Goal: Obtain resource: Download file/media

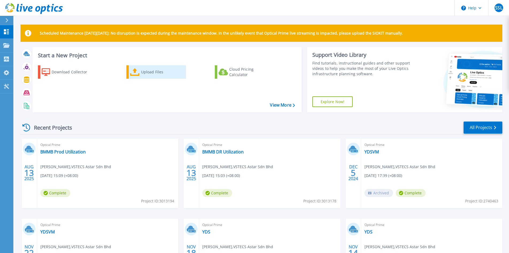
click at [142, 75] on div "Upload Files" at bounding box center [162, 72] width 43 height 11
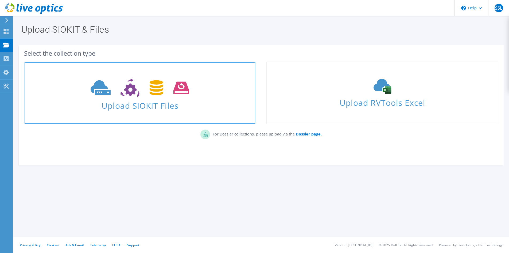
click at [162, 82] on icon at bounding box center [140, 88] width 99 height 18
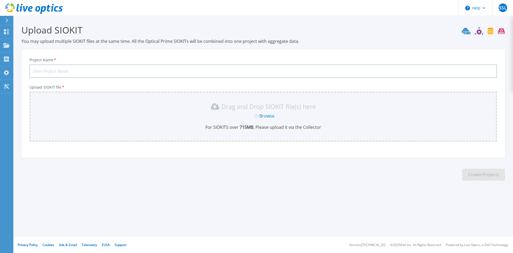
click at [270, 73] on input "Project Name *" at bounding box center [263, 70] width 468 height 13
type input "LIebherr"
click at [266, 112] on div "Drag and Drop SIOKIT file(s) here Or Browse For SIOKITS over 715 MB , Please up…" at bounding box center [263, 116] width 461 height 28
click at [268, 115] on link "Browse" at bounding box center [266, 116] width 15 height 6
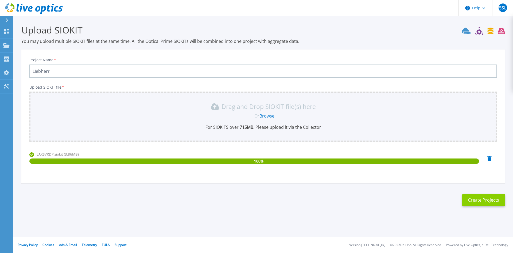
click at [476, 195] on button "Create Projects" at bounding box center [483, 200] width 43 height 12
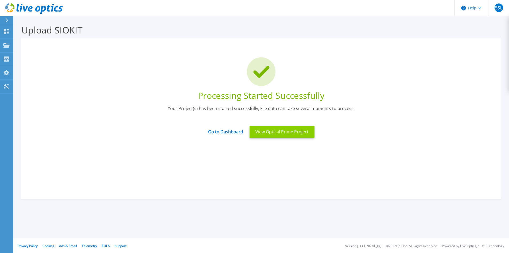
click at [294, 131] on button "View Optical Prime Project" at bounding box center [282, 132] width 65 height 12
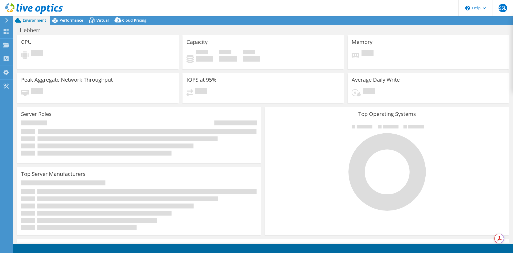
select select "USD"
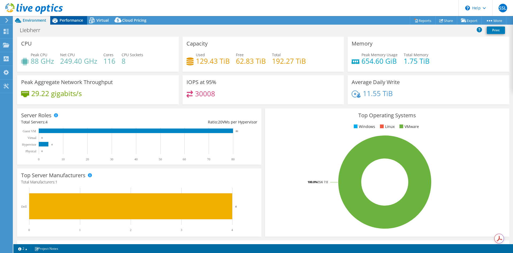
click at [67, 21] on span "Performance" at bounding box center [72, 20] width 24 height 5
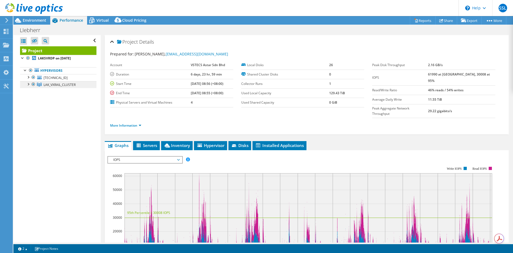
click at [70, 83] on span "LAK_VXRAIL_CLUSTER" at bounding box center [60, 84] width 32 height 5
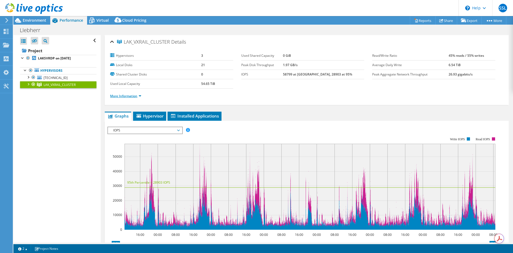
click at [135, 94] on link "More Information" at bounding box center [125, 96] width 31 height 5
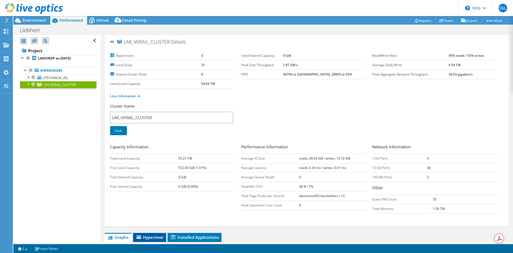
click at [162, 237] on span "Hypervisor" at bounding box center [150, 236] width 28 height 5
click at [92, 40] on div "Open All Close All Hide Excluded Nodes Project Tree Filter" at bounding box center [58, 40] width 76 height 11
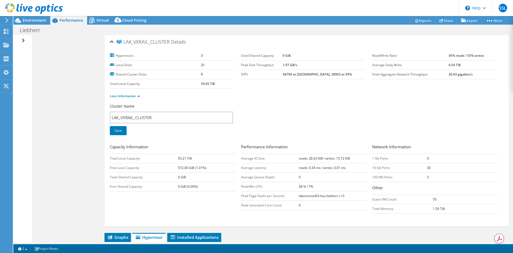
click at [23, 73] on div "Open All Close All Hide Excluded Nodes Project Tree Filter" at bounding box center [22, 138] width 18 height 207
click at [24, 42] on div "Open All Close All Hide Excluded Nodes Project Tree Filter" at bounding box center [24, 40] width 8 height 11
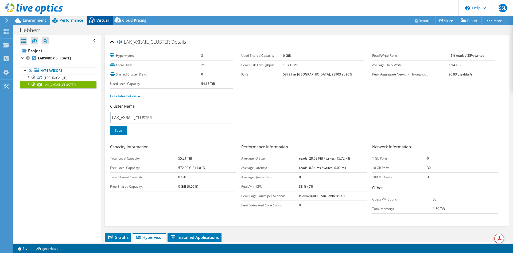
click at [95, 22] on icon at bounding box center [91, 20] width 9 height 9
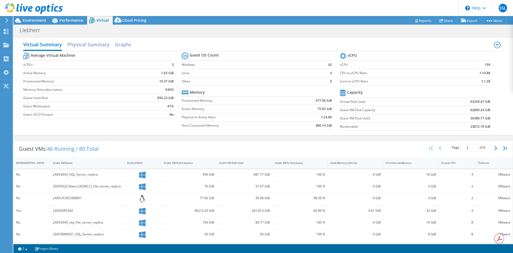
click at [92, 54] on tr "Average Virtual Machine" at bounding box center [98, 55] width 150 height 9
click at [95, 49] on h2 "Physical Summary" at bounding box center [88, 45] width 42 height 12
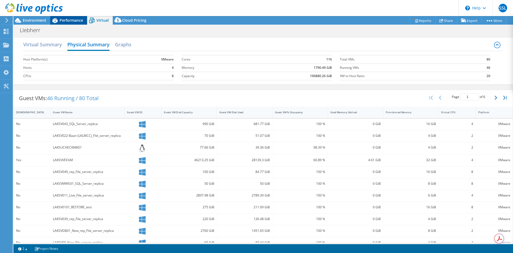
click at [76, 20] on span "Performance" at bounding box center [72, 20] width 24 height 5
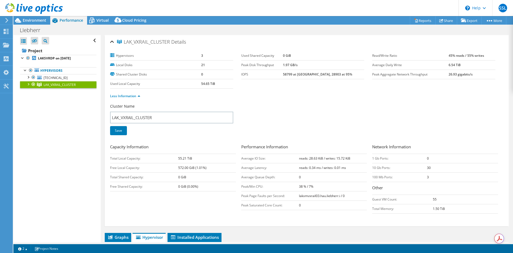
drag, startPoint x: 76, startPoint y: 20, endPoint x: 300, endPoint y: 116, distance: 243.3
click at [300, 116] on div "Cluster Name LAK_VXRAIL_CLUSTER Save" at bounding box center [306, 122] width 393 height 38
click at [37, 24] on div "Environment" at bounding box center [31, 20] width 37 height 9
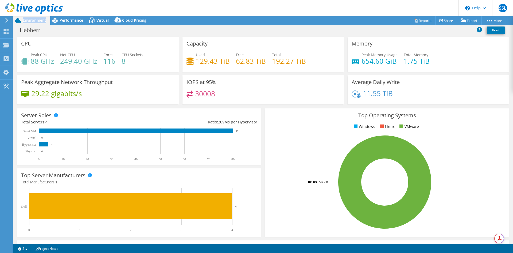
click at [37, 24] on div "Environment" at bounding box center [31, 20] width 37 height 9
click at [104, 18] on span "Virtual" at bounding box center [102, 20] width 12 height 5
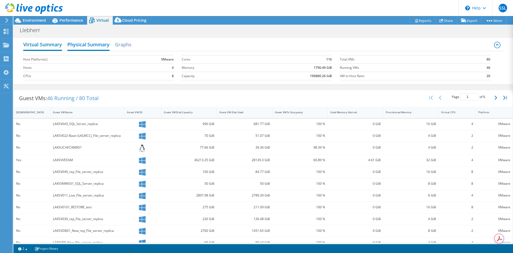
click at [57, 43] on h2 "Virtual Summary" at bounding box center [42, 45] width 39 height 12
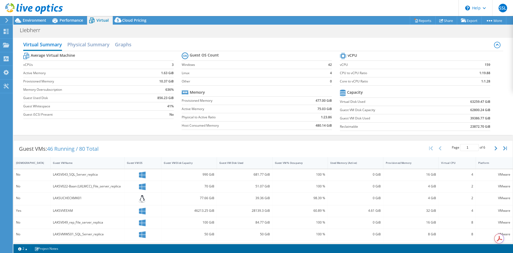
click at [243, 148] on div "Guest VMs: 46 Running / 80 Total Page 1 of 6 5 rows 10 rows 20 rows 25 rows 50 …" at bounding box center [263, 148] width 499 height 17
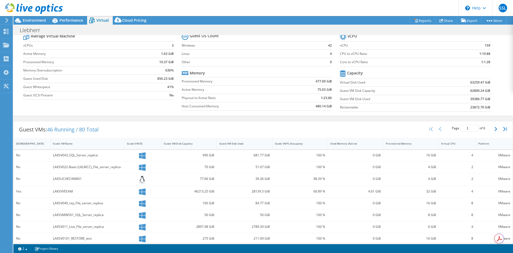
scroll to position [27, 0]
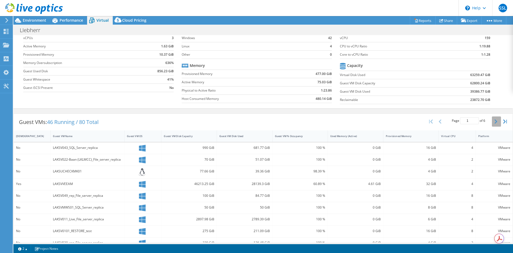
click at [495, 119] on button "button" at bounding box center [496, 121] width 9 height 10
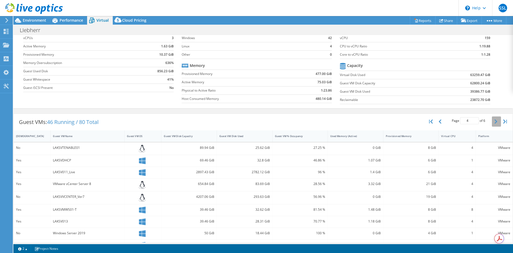
click at [495, 119] on button "button" at bounding box center [496, 121] width 9 height 10
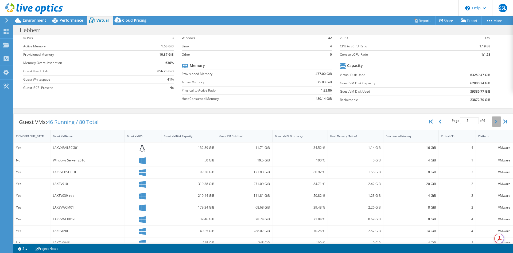
click at [495, 119] on button "button" at bounding box center [496, 121] width 9 height 10
type input "6"
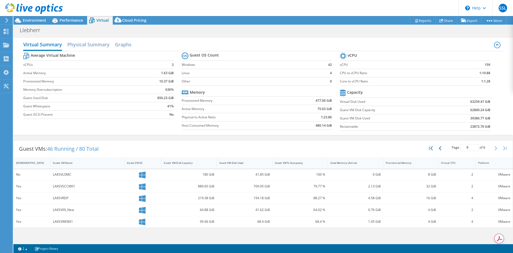
scroll to position [0, 0]
click at [58, 21] on icon at bounding box center [54, 20] width 9 height 9
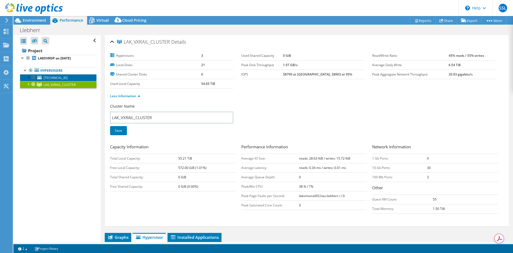
click at [49, 79] on span "[TECHNICAL_ID]" at bounding box center [56, 77] width 24 height 5
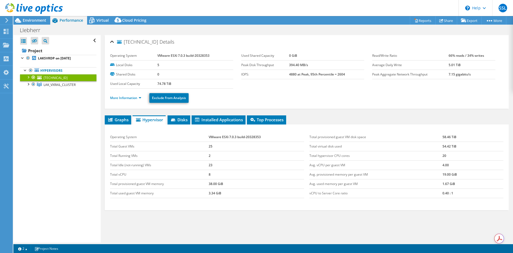
click at [61, 81] on link "[TECHNICAL_ID]" at bounding box center [58, 77] width 76 height 7
click at [67, 85] on span "LAK_VXRAIL_CLUSTER" at bounding box center [60, 84] width 32 height 5
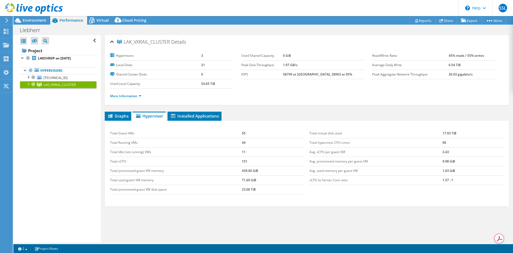
click at [28, 85] on div at bounding box center [27, 83] width 5 height 5
click at [62, 83] on span "LAK_VXRAIL_CLUSTER" at bounding box center [60, 84] width 32 height 5
click at [99, 19] on span "Virtual" at bounding box center [102, 20] width 12 height 5
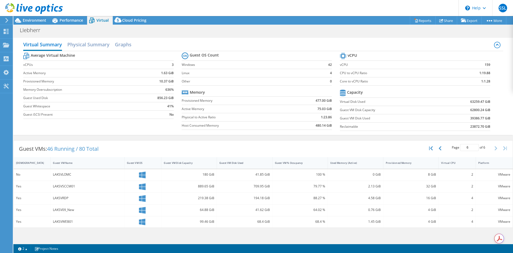
scroll to position [12, 0]
click at [121, 46] on h2 "Graphs" at bounding box center [123, 45] width 17 height 12
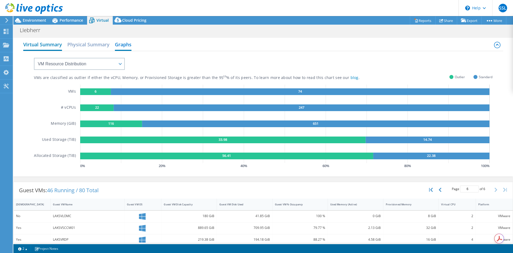
click at [48, 48] on h2 "Virtual Summary" at bounding box center [42, 45] width 39 height 12
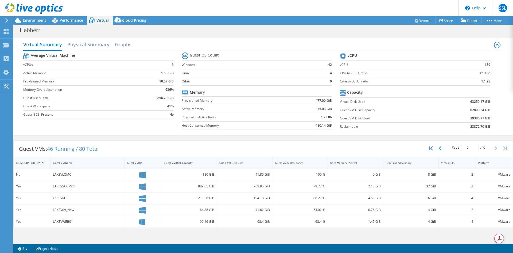
click at [243, 118] on label "Physical to Active Ratio" at bounding box center [235, 116] width 107 height 5
click at [32, 21] on span "Environment" at bounding box center [35, 20] width 24 height 5
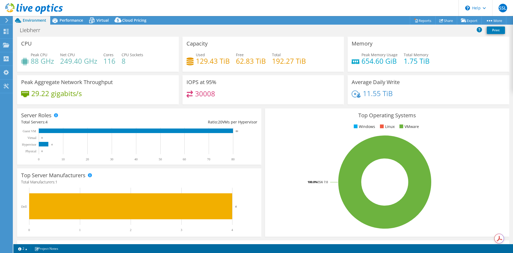
click at [225, 88] on div "IOPS at 95% 30008" at bounding box center [264, 89] width 162 height 29
click at [103, 24] on div "Virtual" at bounding box center [100, 20] width 26 height 9
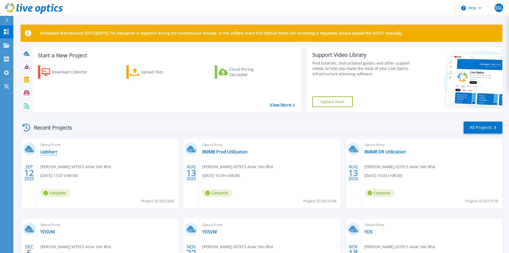
click at [56, 151] on link "LIebherr" at bounding box center [48, 151] width 17 height 5
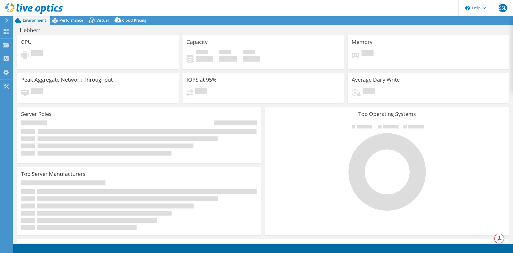
select select "USD"
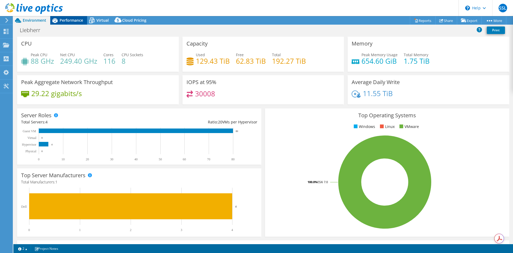
click at [81, 22] on span "Performance" at bounding box center [72, 20] width 24 height 5
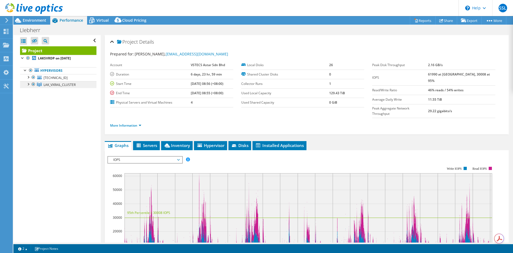
click at [80, 83] on link "LAK_VXRAIL_CLUSTER" at bounding box center [58, 84] width 76 height 7
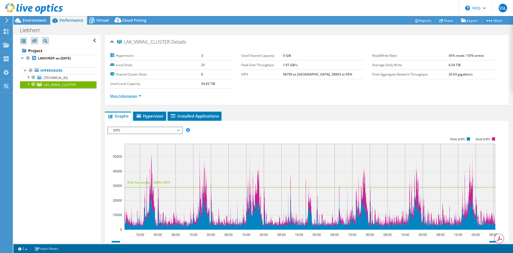
click at [113, 95] on link "More Information" at bounding box center [125, 96] width 31 height 5
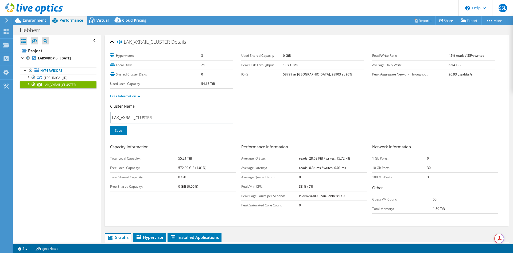
drag, startPoint x: 115, startPoint y: 95, endPoint x: 233, endPoint y: 98, distance: 118.4
click at [234, 98] on ul "Less Information" at bounding box center [306, 95] width 393 height 7
click at [131, 97] on link "Less Information" at bounding box center [125, 96] width 30 height 5
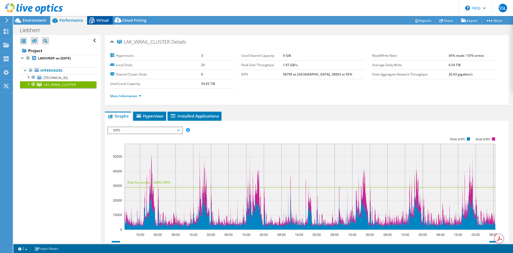
click at [103, 17] on div "Virtual" at bounding box center [100, 20] width 26 height 9
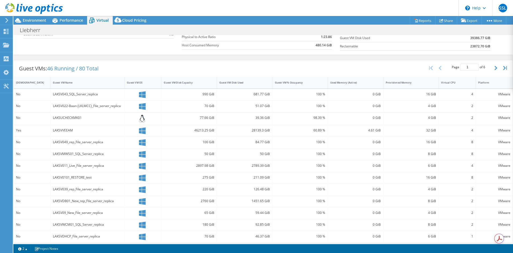
scroll to position [107, 0]
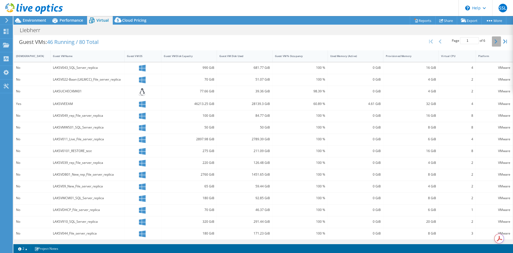
click at [495, 40] on icon "button" at bounding box center [496, 41] width 3 height 4
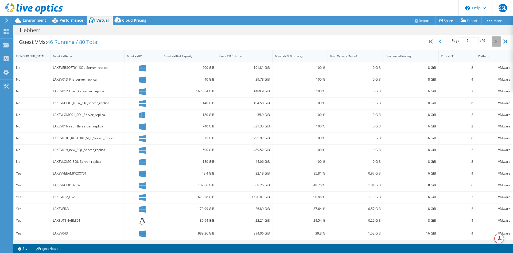
click at [495, 40] on icon "button" at bounding box center [496, 41] width 3 height 4
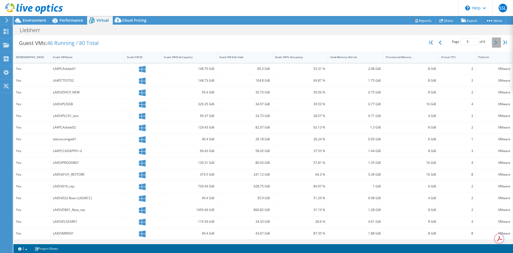
click at [495, 40] on icon "button" at bounding box center [496, 42] width 3 height 4
type input "4"
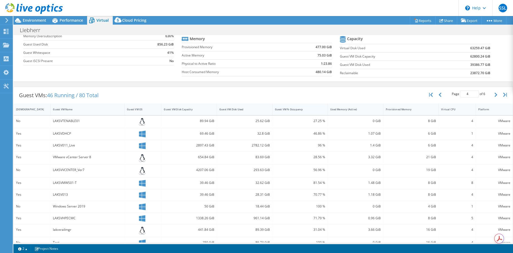
scroll to position [0, 0]
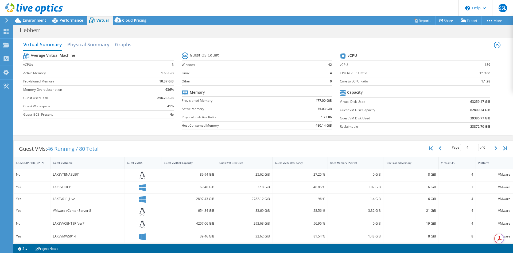
click at [101, 50] on div "Virtual Summary Physical Summary Graphs" at bounding box center [263, 45] width 480 height 12
click at [100, 45] on h2 "Physical Summary" at bounding box center [88, 45] width 42 height 12
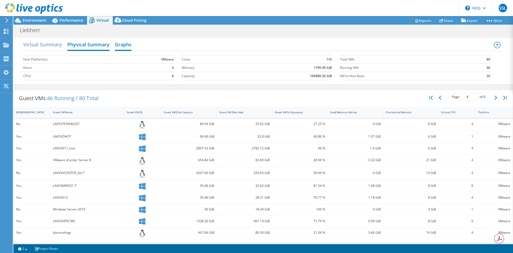
click at [131, 45] on h2 "Graphs" at bounding box center [123, 45] width 17 height 12
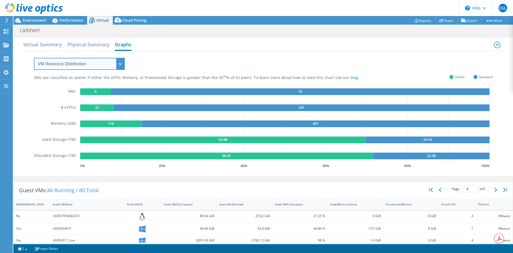
click at [121, 59] on select "VM Resource Distribution Provisioning Contrast Over Provisioning" at bounding box center [79, 64] width 91 height 12
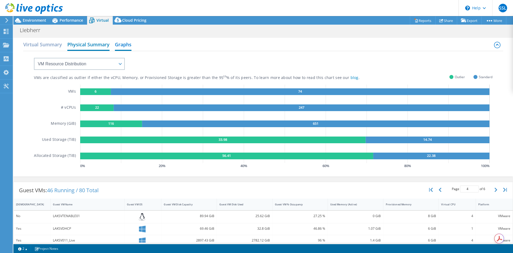
click at [92, 45] on h2 "Physical Summary" at bounding box center [88, 45] width 42 height 12
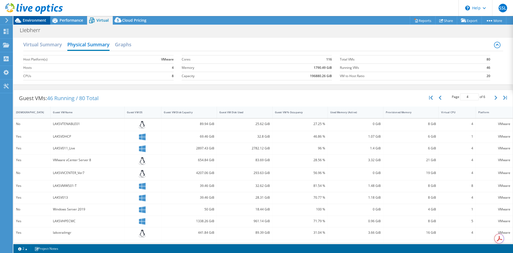
click at [44, 20] on span "Environment" at bounding box center [35, 20] width 24 height 5
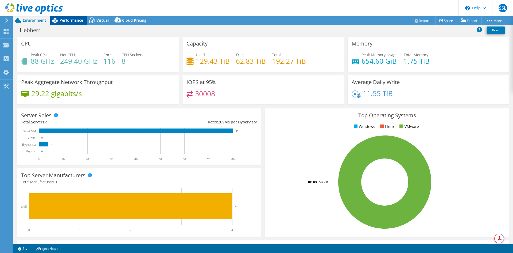
click at [62, 20] on span "Performance" at bounding box center [72, 20] width 24 height 5
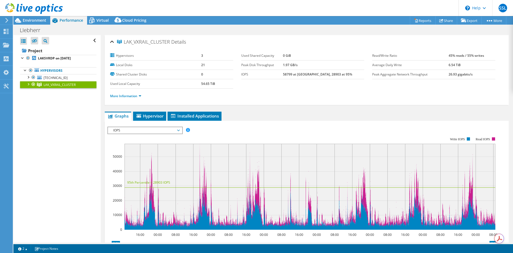
click at [42, 15] on div at bounding box center [31, 9] width 63 height 18
click at [41, 18] on div at bounding box center [31, 9] width 63 height 18
click at [34, 20] on span "Environment" at bounding box center [35, 20] width 24 height 5
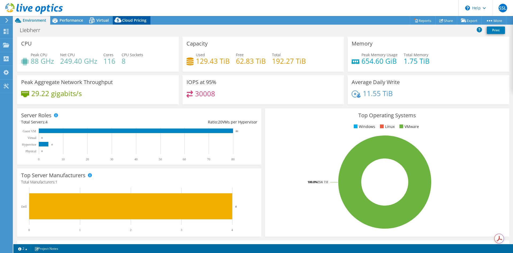
click at [127, 22] on span "Cloud Pricing" at bounding box center [134, 20] width 24 height 5
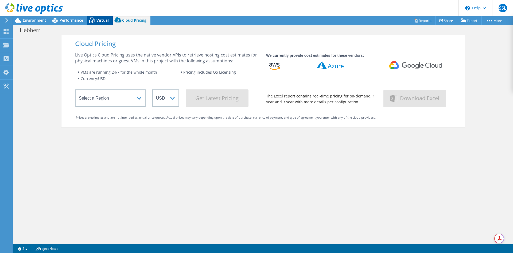
click at [93, 22] on icon at bounding box center [91, 20] width 9 height 9
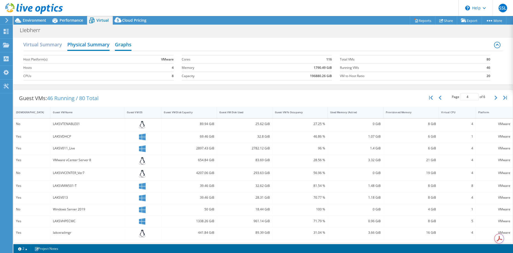
click at [121, 45] on h2 "Graphs" at bounding box center [123, 45] width 17 height 12
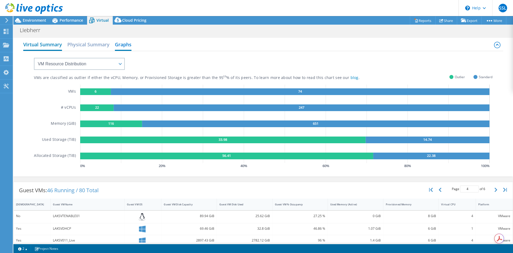
click at [50, 45] on h2 "Virtual Summary" at bounding box center [42, 45] width 39 height 12
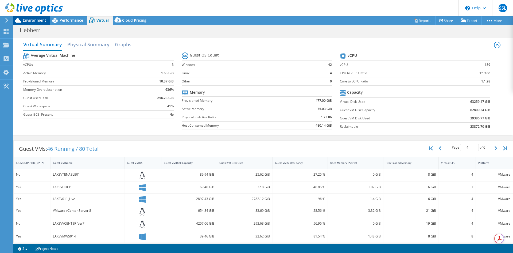
click at [31, 19] on span "Environment" at bounding box center [35, 20] width 24 height 5
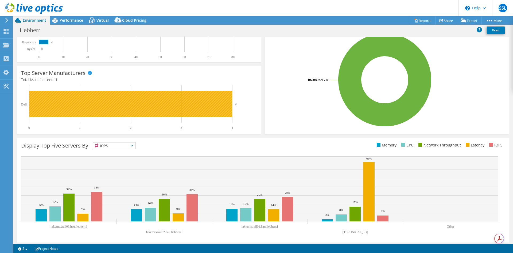
scroll to position [104, 0]
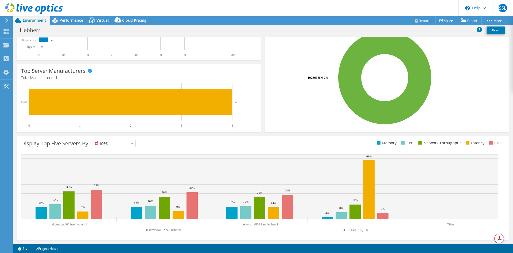
click at [124, 143] on span "IOPS" at bounding box center [114, 143] width 42 height 6
click at [115, 149] on li "IOPS" at bounding box center [114, 149] width 42 height 7
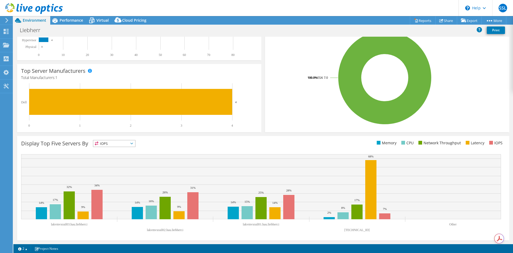
click at [116, 141] on span "IOPS" at bounding box center [110, 143] width 35 height 6
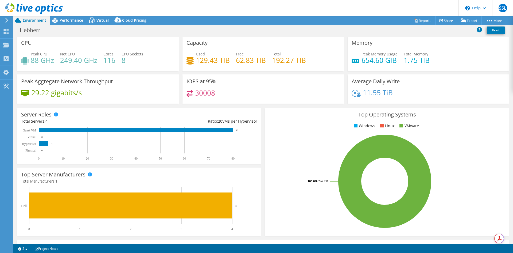
scroll to position [0, 0]
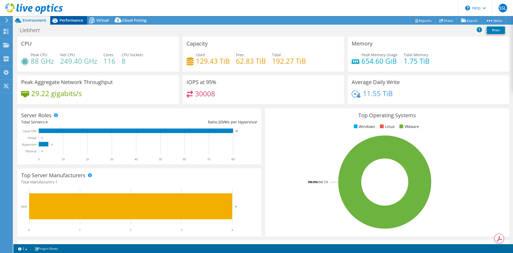
click at [79, 22] on span "Performance" at bounding box center [72, 20] width 24 height 5
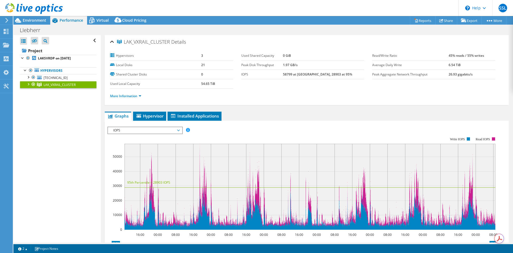
click at [25, 86] on div at bounding box center [27, 83] width 5 height 5
click at [36, 94] on div at bounding box center [35, 91] width 5 height 6
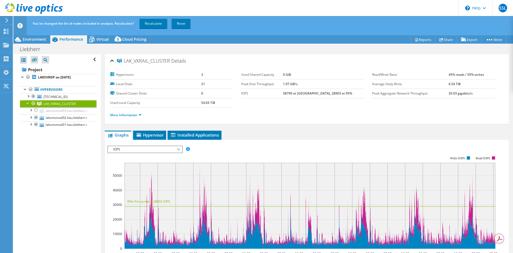
click at [63, 105] on span "LAK_VXRAIL_CLUSTER" at bounding box center [60, 103] width 32 height 5
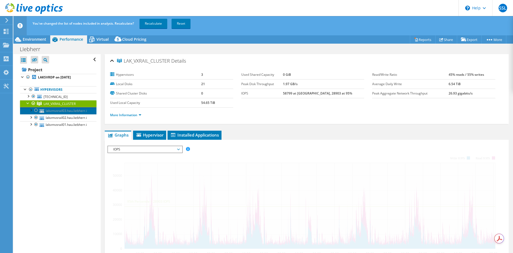
click at [64, 109] on link "lakvmvxrail03.hau.liebherr.i" at bounding box center [58, 110] width 76 height 7
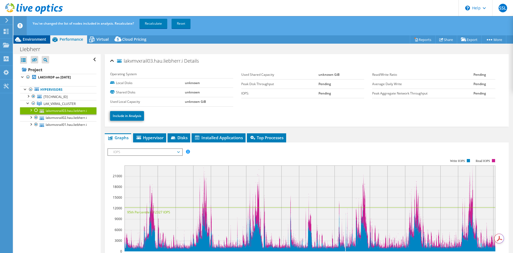
click at [46, 39] on span "Environment" at bounding box center [35, 39] width 24 height 5
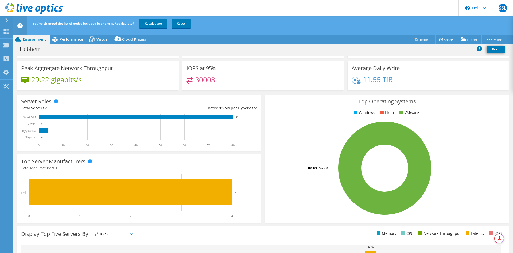
scroll to position [24, 0]
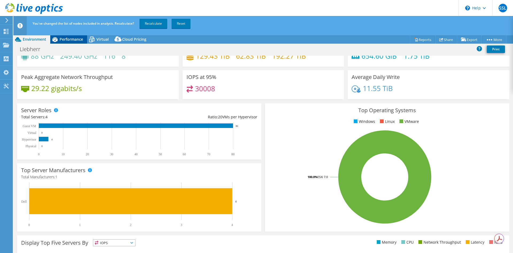
click at [72, 41] on span "Performance" at bounding box center [72, 39] width 24 height 5
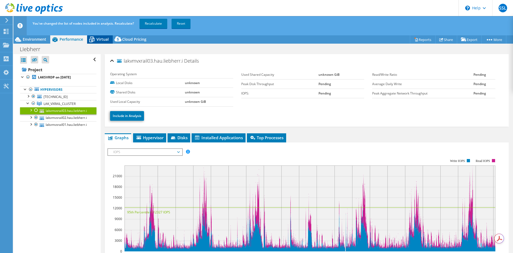
click at [90, 40] on icon at bounding box center [91, 39] width 9 height 9
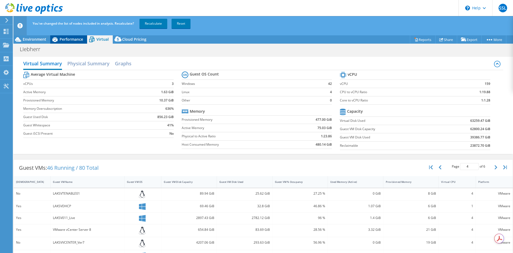
click at [68, 40] on span "Performance" at bounding box center [72, 39] width 24 height 5
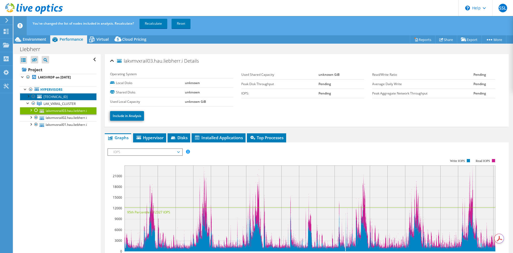
click at [55, 95] on span "[TECHNICAL_ID]" at bounding box center [56, 96] width 24 height 5
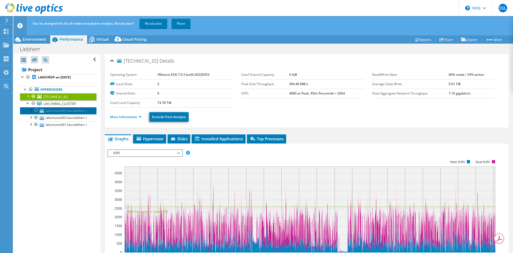
click at [66, 108] on link "lakvmvxrail03.hau.liebherr.i" at bounding box center [58, 110] width 76 height 7
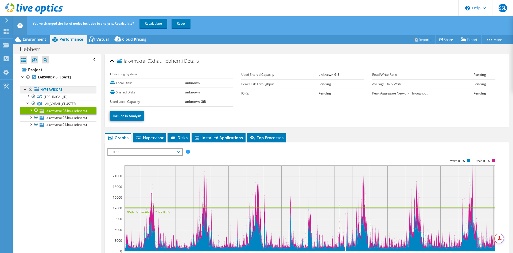
drag, startPoint x: 64, startPoint y: 101, endPoint x: 48, endPoint y: 88, distance: 20.5
click at [48, 88] on link "Hypervisors" at bounding box center [58, 89] width 76 height 7
click at [51, 102] on span "LAK_VXRAIL_CLUSTER" at bounding box center [60, 103] width 32 height 5
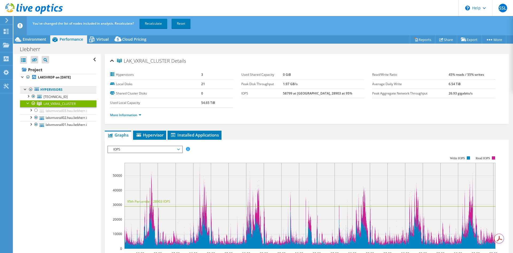
click at [75, 90] on link "Hypervisors" at bounding box center [58, 89] width 76 height 7
click at [68, 98] on link "[TECHNICAL_ID]" at bounding box center [58, 96] width 76 height 7
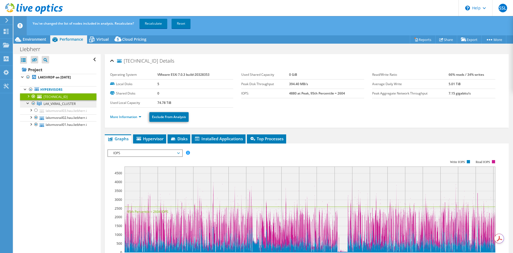
click at [75, 103] on span "LAK_VXRAIL_CLUSTER" at bounding box center [60, 103] width 32 height 5
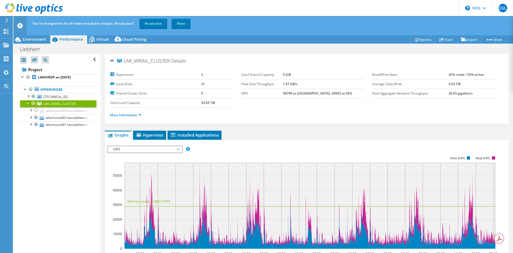
click at [152, 175] on rect at bounding box center [310, 205] width 371 height 86
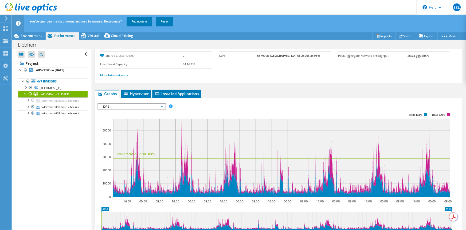
scroll to position [53, 0]
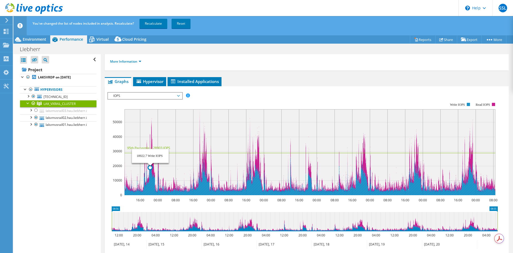
click at [150, 192] on icon at bounding box center [310, 171] width 371 height 48
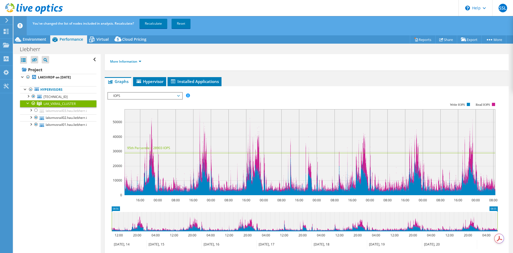
click at [153, 200] on rect at bounding box center [302, 148] width 390 height 107
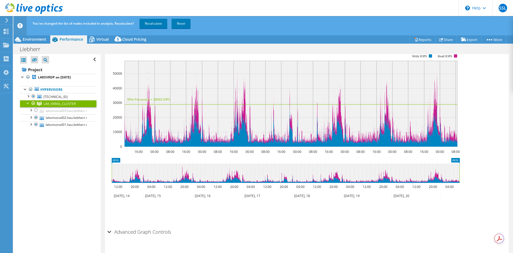
scroll to position [102, 0]
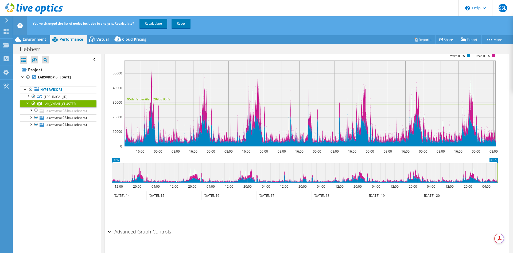
click at [137, 179] on icon at bounding box center [305, 172] width 386 height 19
click at [141, 180] on icon at bounding box center [305, 172] width 386 height 19
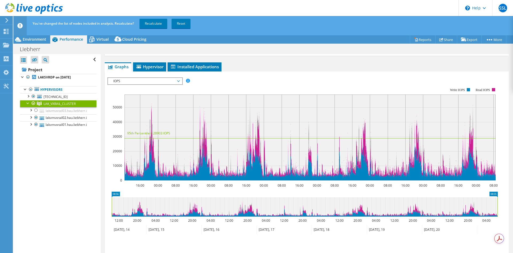
scroll to position [75, 0]
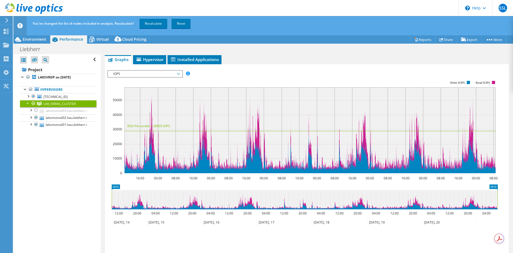
click at [138, 200] on icon at bounding box center [305, 199] width 386 height 19
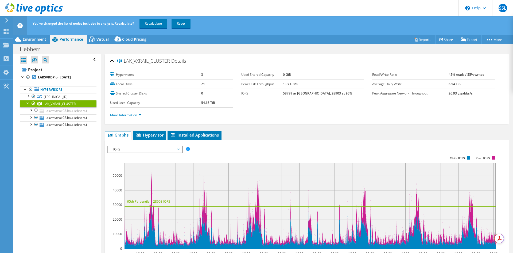
select select "USD"
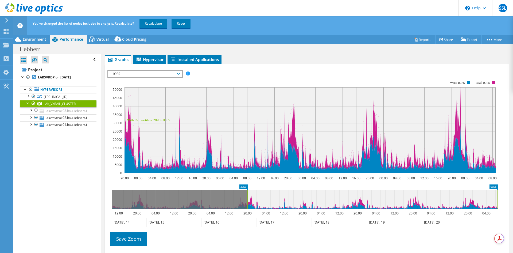
drag, startPoint x: 249, startPoint y: 192, endPoint x: 249, endPoint y: 203, distance: 10.7
click at [247, 197] on icon at bounding box center [372, 199] width 250 height 19
click at [251, 202] on icon at bounding box center [372, 199] width 250 height 19
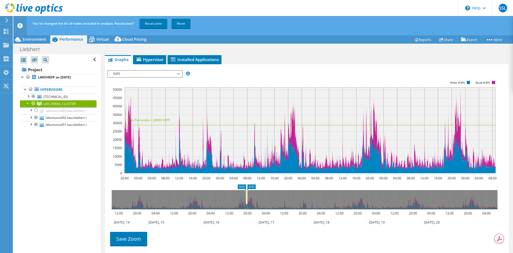
click at [246, 199] on g at bounding box center [305, 199] width 386 height 19
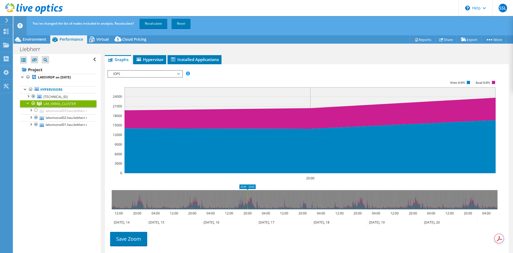
click at [257, 233] on ul "Save Zoom" at bounding box center [305, 237] width 396 height 15
click at [247, 205] on rect at bounding box center [247, 199] width 2 height 19
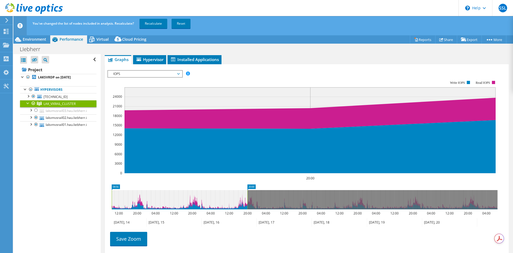
drag, startPoint x: 247, startPoint y: 205, endPoint x: 102, endPoint y: 208, distance: 144.9
click at [102, 208] on div "LAK_VXRAIL_CLUSTER Details Hypervisors 3 Local Disks 21 Shared Cluster Disks 0 …" at bounding box center [307, 134] width 412 height 311
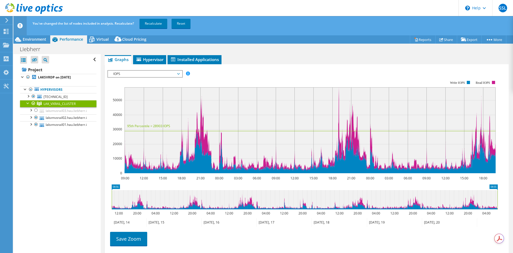
drag, startPoint x: 248, startPoint y: 196, endPoint x: 513, endPoint y: 205, distance: 265.0
click at [513, 205] on article "LAK_VXRAIL_CLUSTER Details Hypervisors 3 Local Disks 21 Shared Cluster Disks 0 …" at bounding box center [307, 157] width 412 height 207
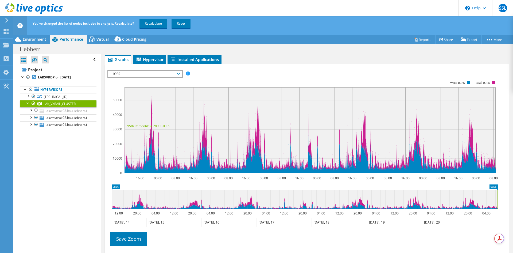
click at [139, 200] on icon at bounding box center [305, 199] width 386 height 19
click at [140, 195] on icon at bounding box center [305, 199] width 386 height 19
drag, startPoint x: 141, startPoint y: 209, endPoint x: 138, endPoint y: 208, distance: 3.6
click at [138, 208] on icon at bounding box center [305, 199] width 386 height 19
drag, startPoint x: 112, startPoint y: 186, endPoint x: 141, endPoint y: 189, distance: 28.8
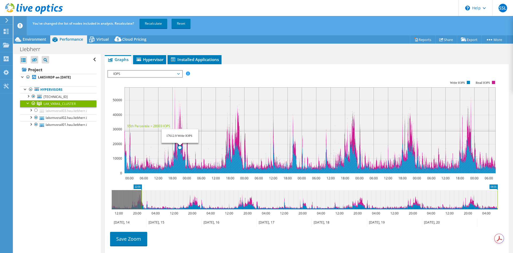
click at [180, 146] on circle at bounding box center [180, 147] width 4 height 4
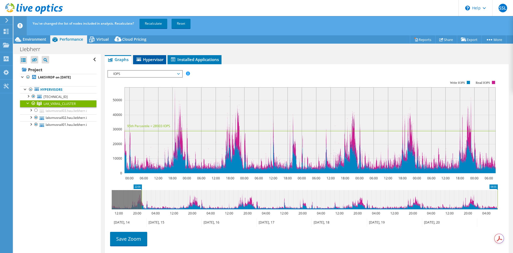
click at [159, 59] on span "Hypervisor" at bounding box center [150, 59] width 28 height 5
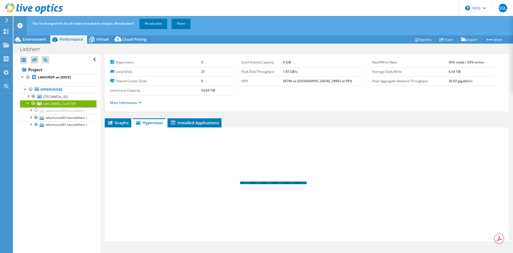
scroll to position [12, 0]
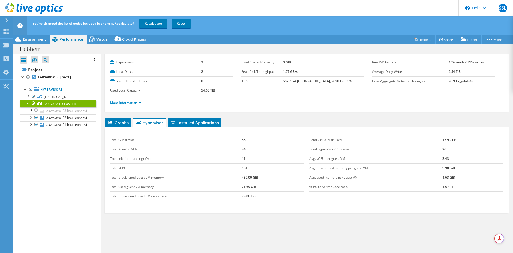
click at [114, 121] on span "Graphs" at bounding box center [117, 122] width 21 height 5
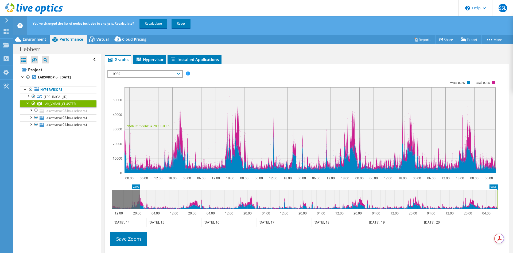
drag, startPoint x: 140, startPoint y: 189, endPoint x: 139, endPoint y: 192, distance: 3.3
drag, startPoint x: 133, startPoint y: 207, endPoint x: 133, endPoint y: 192, distance: 15.8
click at [133, 207] on icon at bounding box center [305, 199] width 386 height 19
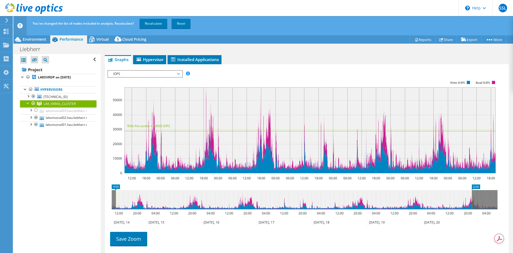
drag, startPoint x: 131, startPoint y: 206, endPoint x: 134, endPoint y: 206, distance: 3.7
click at [134, 206] on icon at bounding box center [294, 199] width 356 height 19
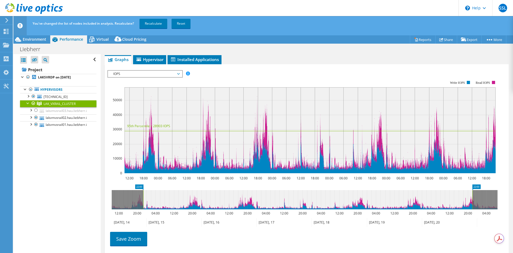
drag, startPoint x: 117, startPoint y: 187, endPoint x: 146, endPoint y: 199, distance: 31.1
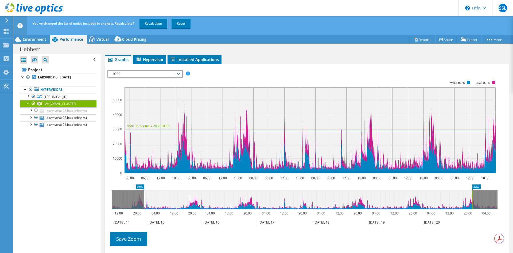
drag, startPoint x: 141, startPoint y: 195, endPoint x: 143, endPoint y: 197, distance: 3.0
click at [143, 197] on rect at bounding box center [144, 199] width 2 height 19
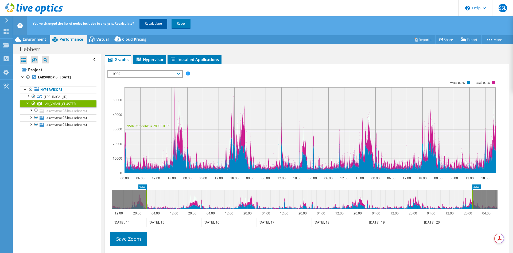
drag, startPoint x: 160, startPoint y: 25, endPoint x: 158, endPoint y: 27, distance: 2.8
click at [160, 25] on link "Recalculate" at bounding box center [153, 24] width 28 height 10
click at [449, 39] on link "Share" at bounding box center [446, 39] width 22 height 8
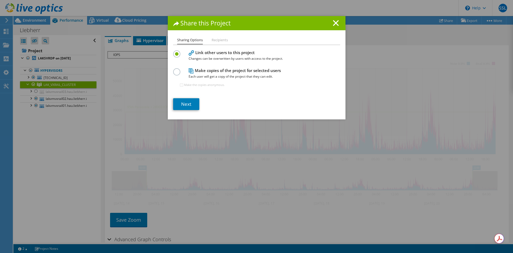
click at [330, 26] on div "Share this Project" at bounding box center [257, 23] width 178 height 14
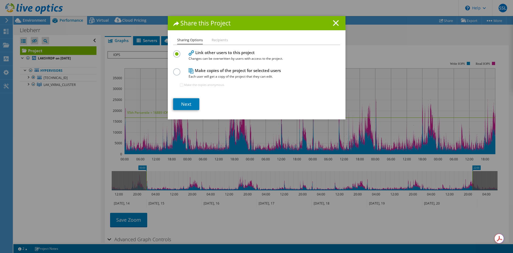
click at [333, 22] on icon at bounding box center [336, 23] width 6 height 6
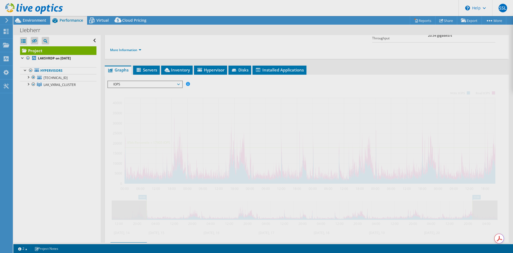
scroll to position [94, 0]
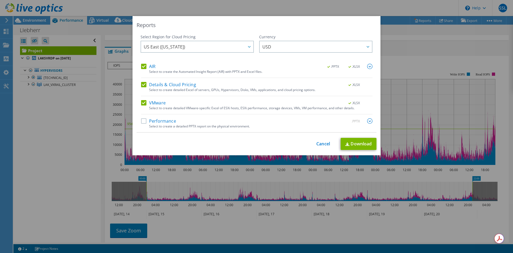
click at [168, 119] on label "Performance" at bounding box center [158, 120] width 35 height 5
click at [0, 0] on input "Performance" at bounding box center [0, 0] width 0 height 0
click at [367, 123] on img at bounding box center [369, 120] width 5 height 5
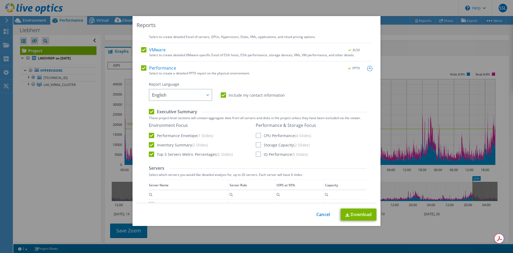
scroll to position [53, 0]
click at [274, 136] on label "CPU Performance (4 Slides)" at bounding box center [283, 134] width 55 height 5
click at [0, 0] on input "CPU Performance (4 Slides)" at bounding box center [0, 0] width 0 height 0
click at [270, 145] on label "Storage Capacity (2 Slides)" at bounding box center [283, 143] width 54 height 5
click at [0, 0] on input "Storage Capacity (2 Slides)" at bounding box center [0, 0] width 0 height 0
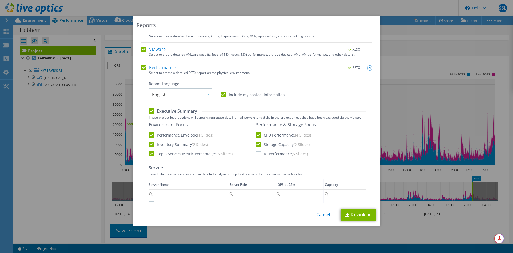
click at [269, 153] on label "IO Performance (5 Slides)" at bounding box center [282, 153] width 52 height 5
click at [0, 0] on input "IO Performance (5 Slides)" at bounding box center [0, 0] width 0 height 0
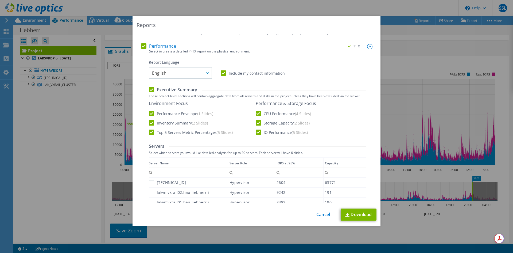
scroll to position [134, 0]
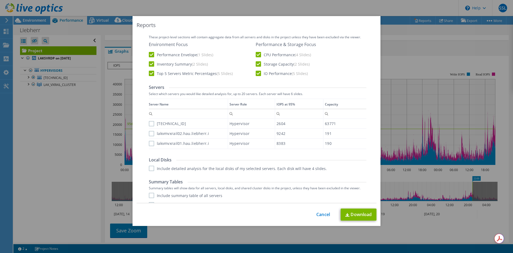
click at [160, 131] on label "lakvmvxrail02.hau.liebherr.i" at bounding box center [179, 133] width 60 height 5
click at [0, 0] on input "lakvmvxrail02.hau.liebherr.i" at bounding box center [0, 0] width 0 height 0
click at [165, 143] on label "lakvmvxrail01.hau.liebherr.i" at bounding box center [179, 143] width 60 height 5
click at [0, 0] on input "lakvmvxrail01.hau.liebherr.i" at bounding box center [0, 0] width 0 height 0
click at [166, 124] on label "[TECHNICAL_ID]" at bounding box center [167, 123] width 37 height 5
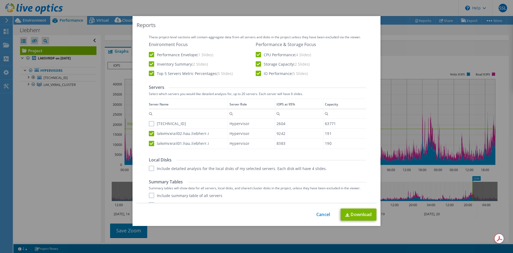
click at [0, 0] on input "[TECHNICAL_ID]" at bounding box center [0, 0] width 0 height 0
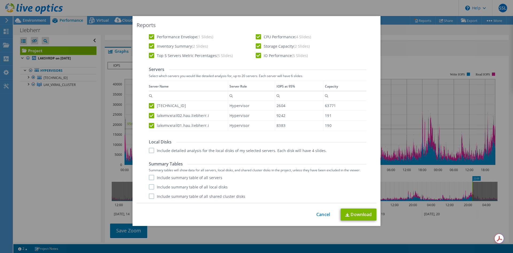
click at [172, 149] on label "Include detailed analysis for the local disks of my selected servers. Each disk…" at bounding box center [238, 150] width 178 height 5
click at [0, 0] on input "Include detailed analysis for the local disks of my selected servers. Each disk…" at bounding box center [0, 0] width 0 height 0
click at [186, 174] on div "Summary Tables Summary tables will show data for all servers, local disks, and …" at bounding box center [258, 180] width 218 height 38
click at [199, 188] on label "Include summary table of all local disks" at bounding box center [188, 186] width 79 height 5
click at [0, 0] on input "Include summary table of all local disks" at bounding box center [0, 0] width 0 height 0
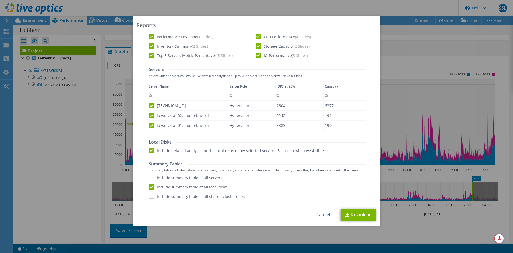
click at [203, 196] on label "Include summary table of all shared cluster disks" at bounding box center [197, 195] width 96 height 5
click at [0, 0] on input "Include summary table of all shared cluster disks" at bounding box center [0, 0] width 0 height 0
click at [204, 174] on div "Summary Tables Summary tables will show data for all servers, local disks, and …" at bounding box center [258, 180] width 218 height 38
click at [164, 174] on div "Summary Tables Summary tables will show data for all servers, local disks, and …" at bounding box center [258, 180] width 218 height 38
click at [202, 178] on label "Include summary table of all servers" at bounding box center [185, 177] width 73 height 5
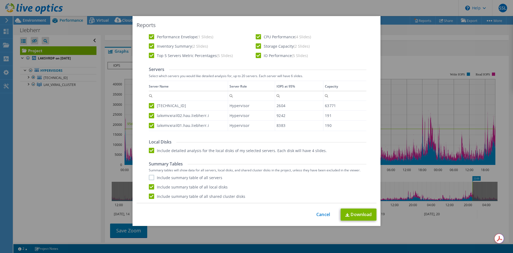
click at [0, 0] on input "Include summary table of all servers" at bounding box center [0, 0] width 0 height 0
click at [361, 216] on link "Download" at bounding box center [359, 214] width 36 height 12
